Goal: Navigation & Orientation: Find specific page/section

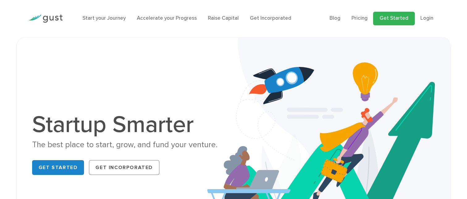
click at [393, 22] on link "Get Started" at bounding box center [394, 19] width 42 height 14
click at [425, 19] on link "Login" at bounding box center [426, 18] width 13 height 6
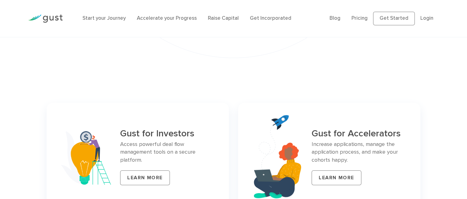
scroll to position [2656, 0]
